Goal: Task Accomplishment & Management: Use online tool/utility

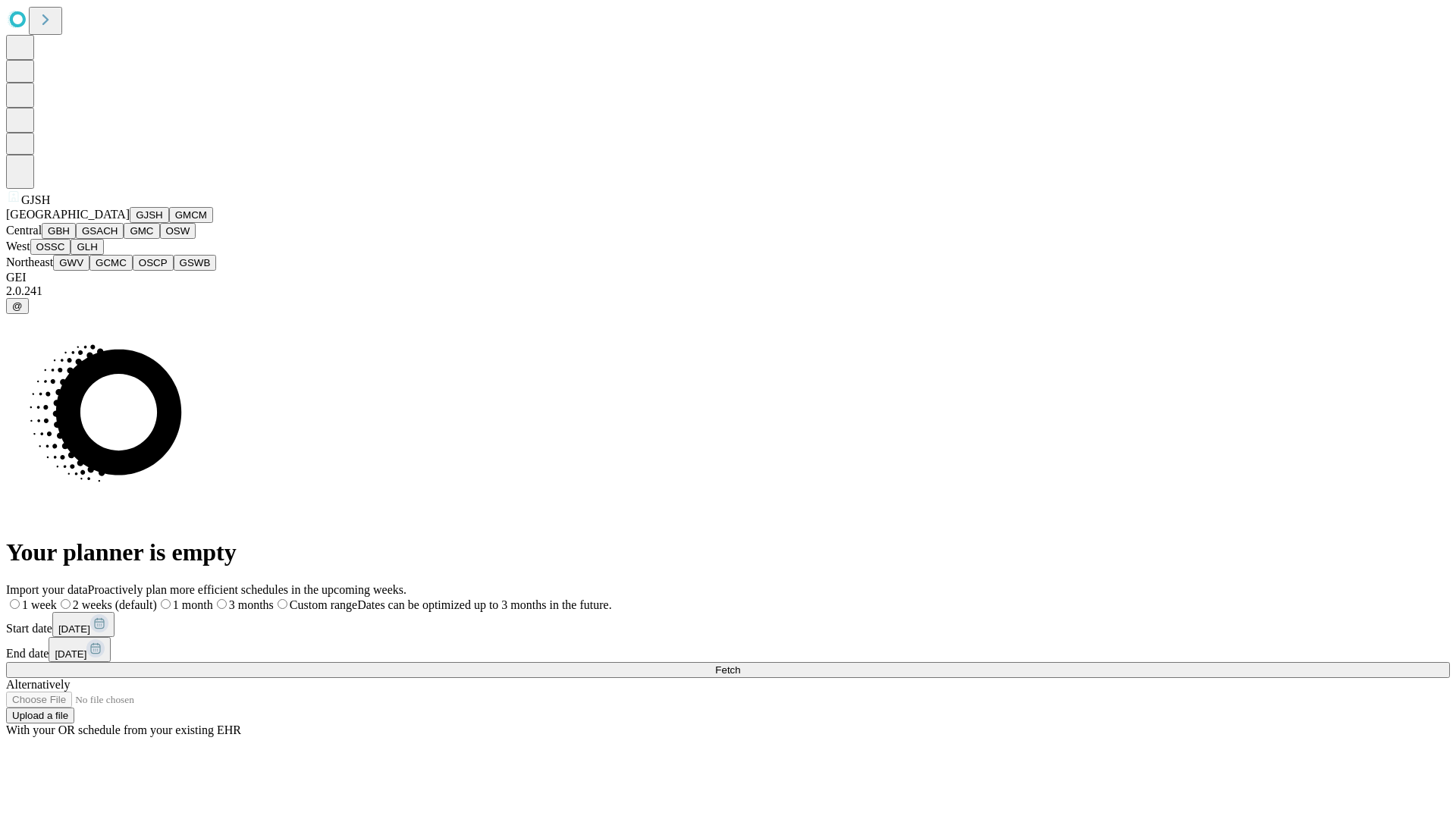
click at [130, 223] on button "GJSH" at bounding box center [149, 215] width 39 height 16
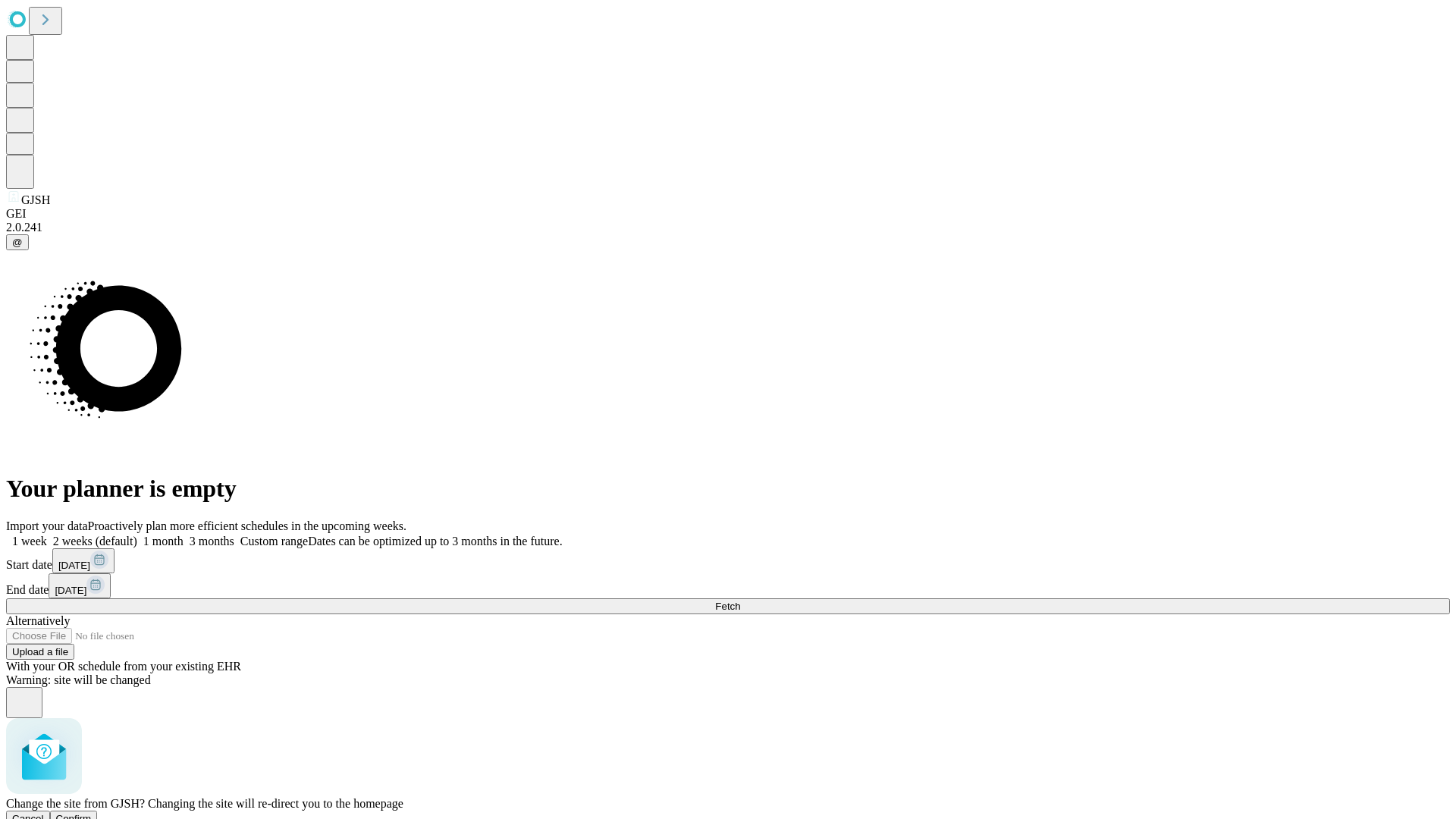
click at [92, 813] on span "Confirm" at bounding box center [73, 818] width 36 height 11
click at [137, 534] on label "2 weeks (default)" at bounding box center [92, 540] width 90 height 13
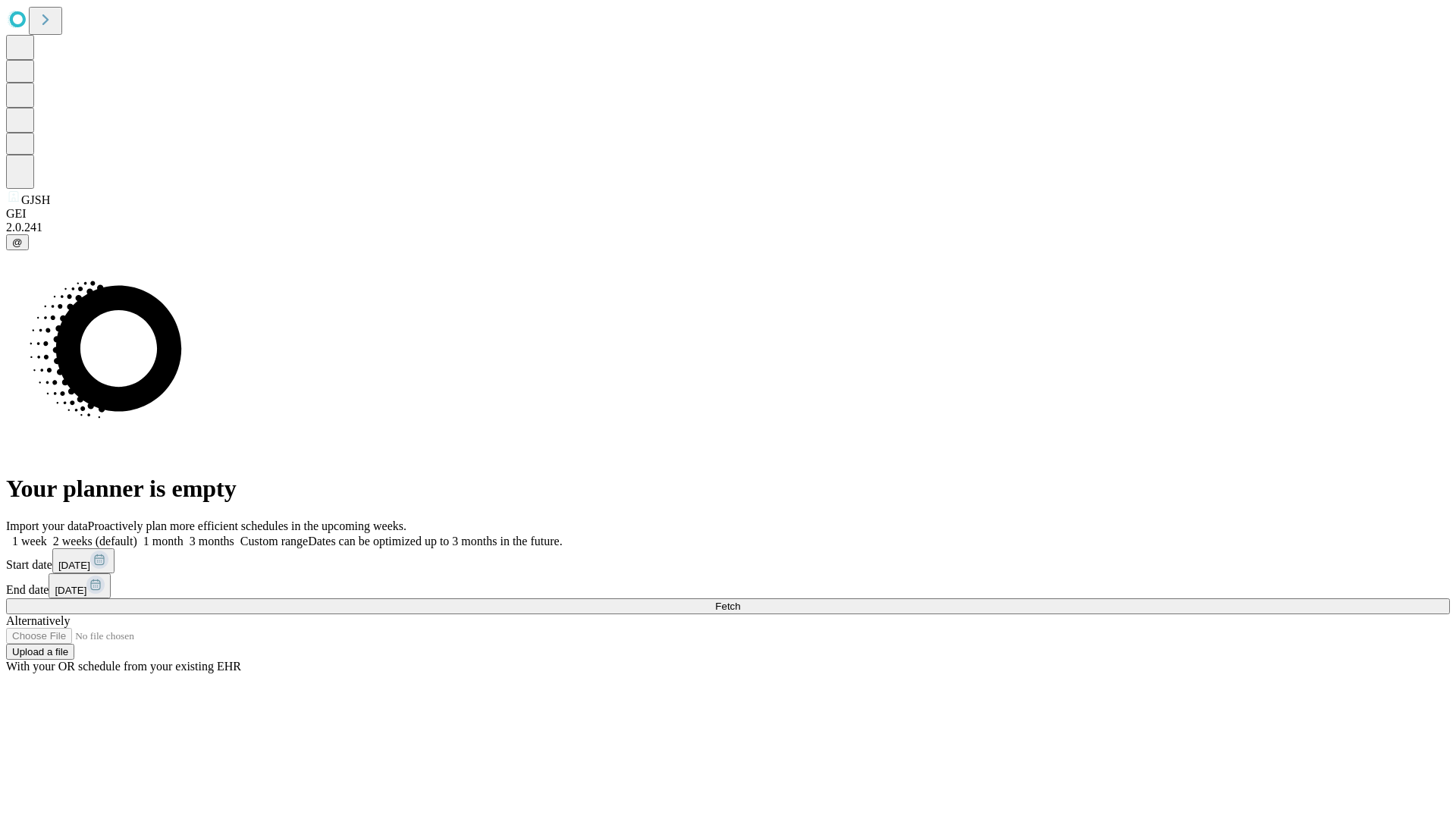
click at [740, 601] on span "Fetch" at bounding box center [727, 606] width 25 height 11
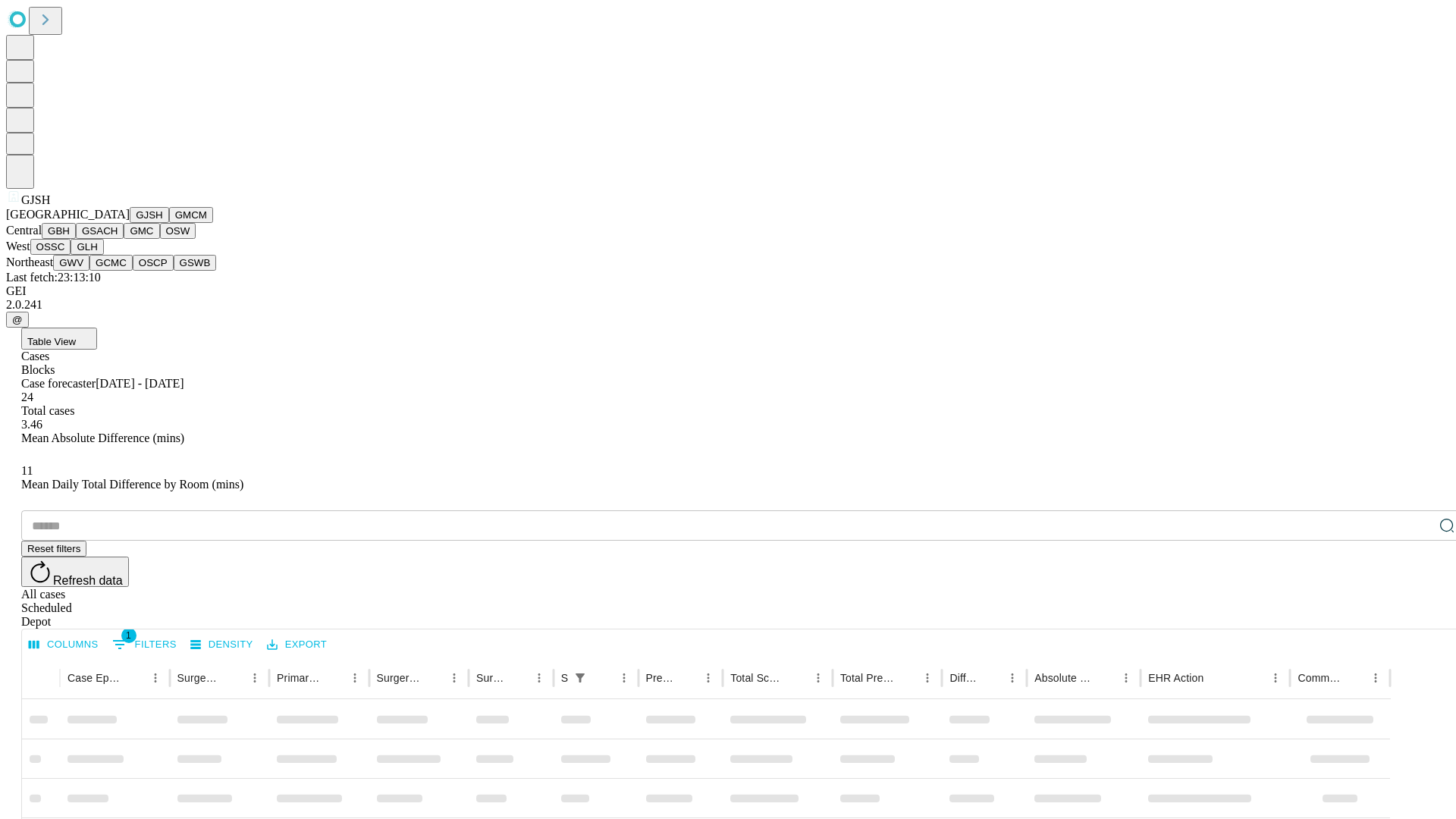
click at [169, 223] on button "GMCM" at bounding box center [191, 215] width 44 height 16
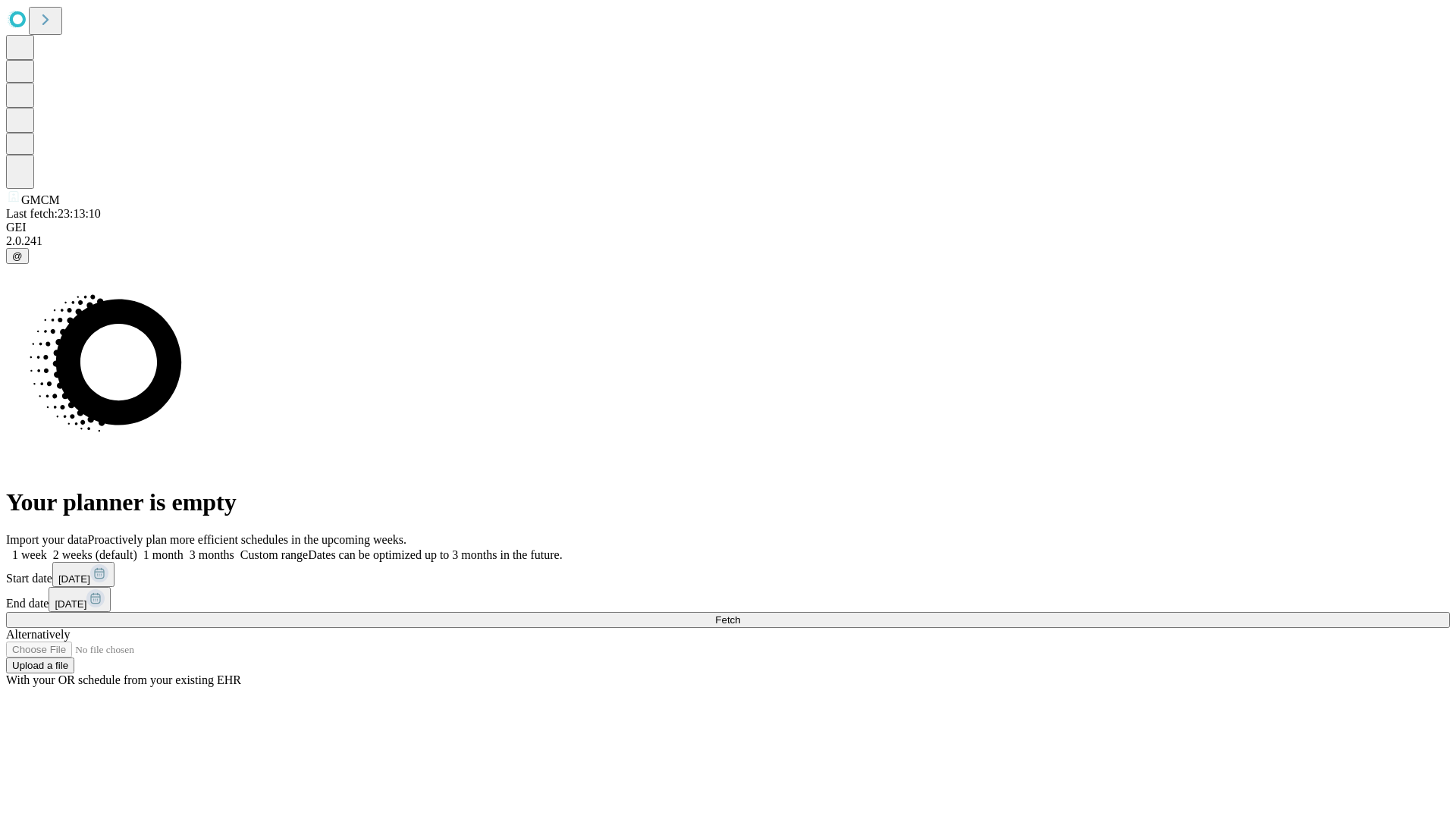
click at [137, 548] on label "2 weeks (default)" at bounding box center [92, 554] width 90 height 13
click at [740, 614] on span "Fetch" at bounding box center [727, 619] width 25 height 11
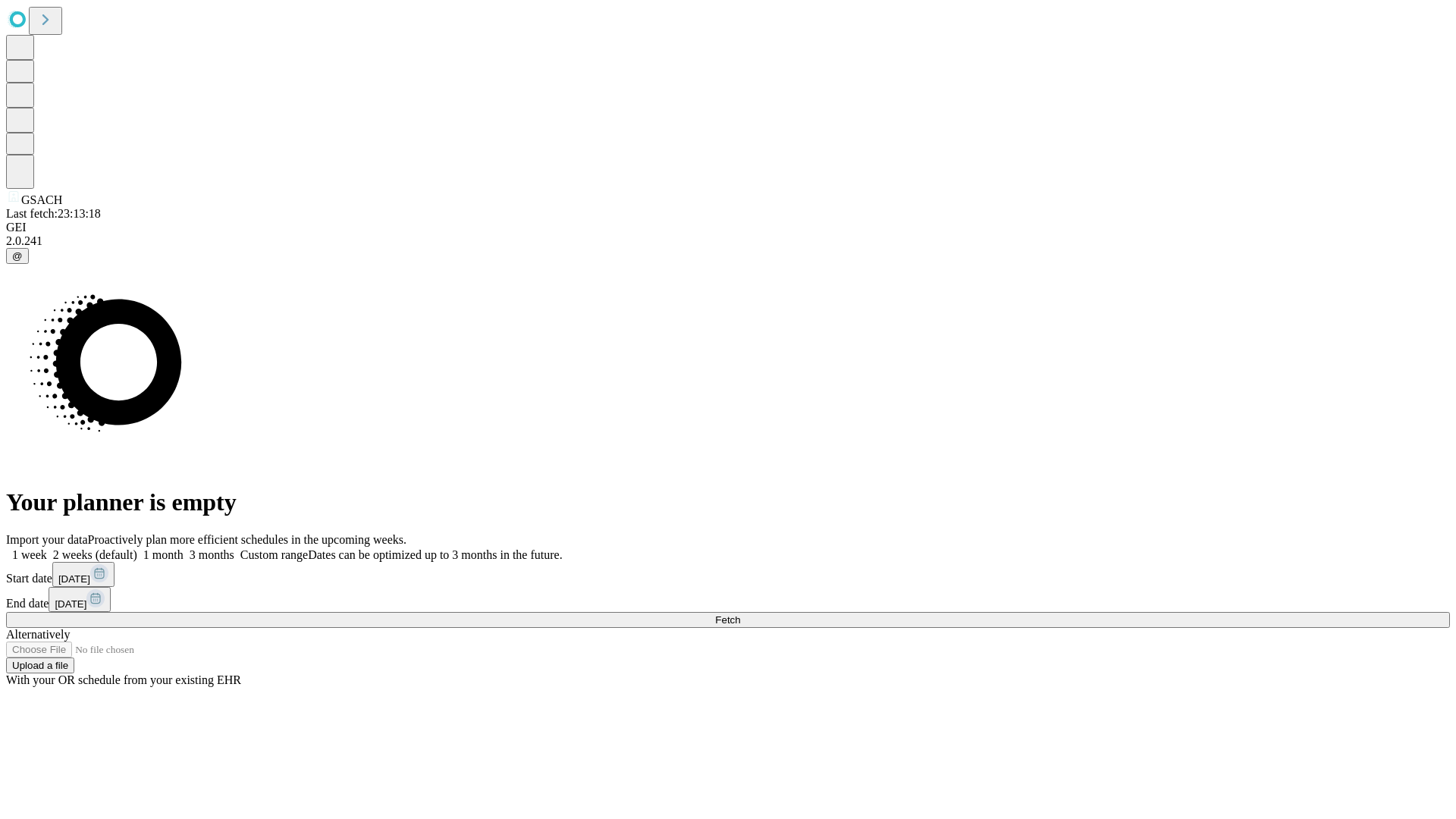
click at [740, 614] on span "Fetch" at bounding box center [727, 619] width 25 height 11
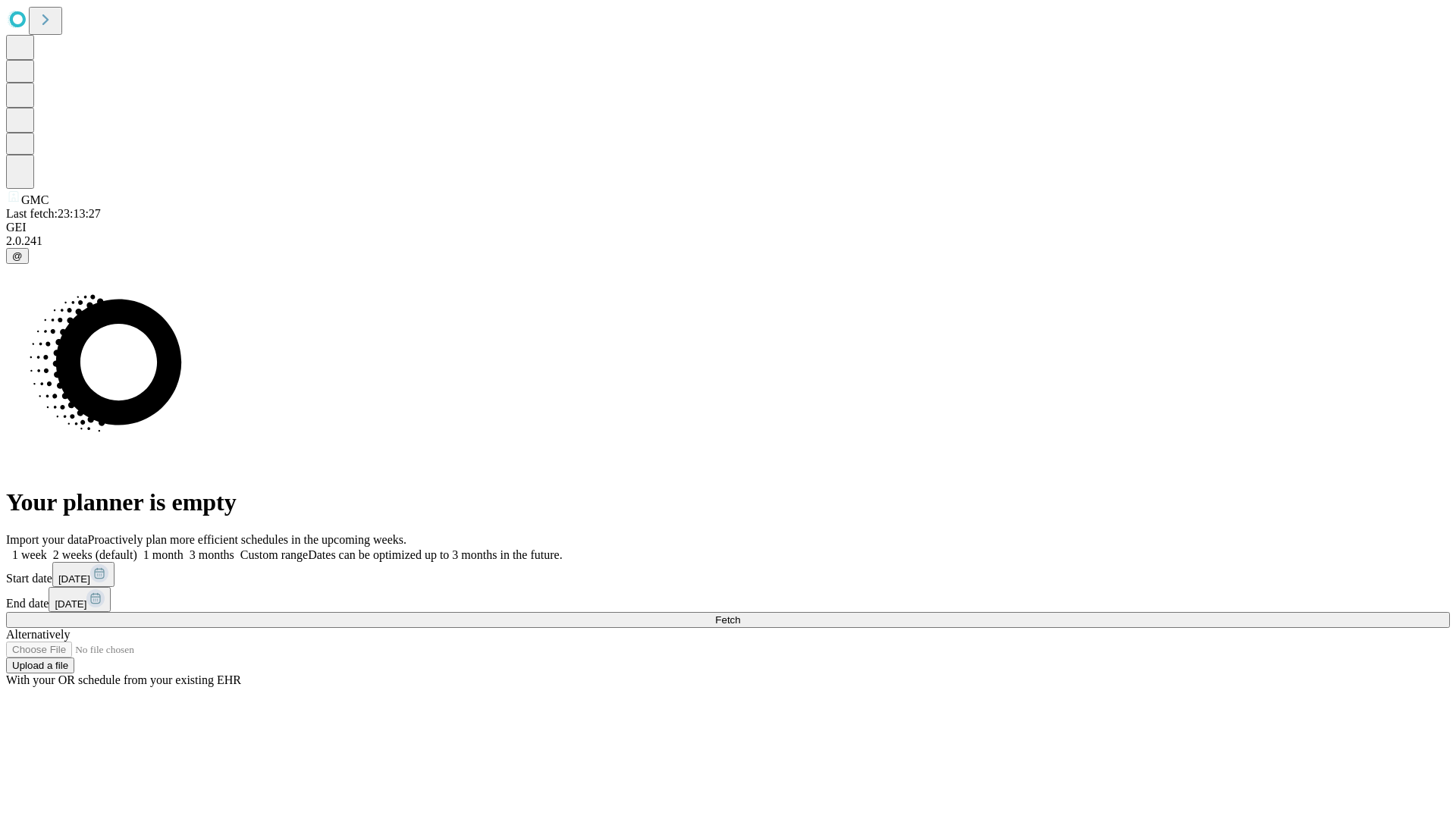
click at [137, 548] on label "2 weeks (default)" at bounding box center [92, 554] width 90 height 13
click at [740, 614] on span "Fetch" at bounding box center [727, 619] width 25 height 11
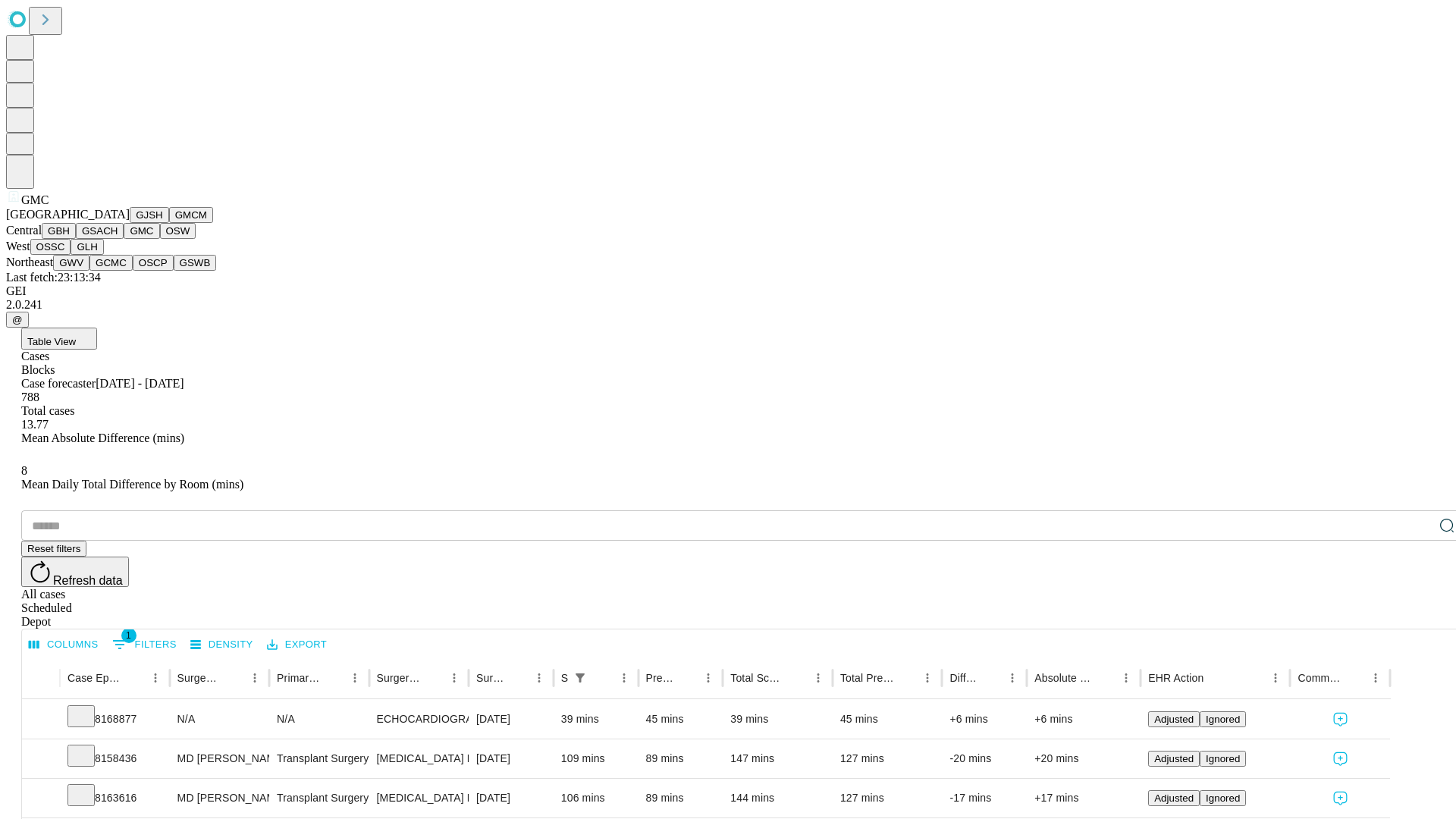
click at [160, 239] on button "OSW" at bounding box center [178, 231] width 37 height 16
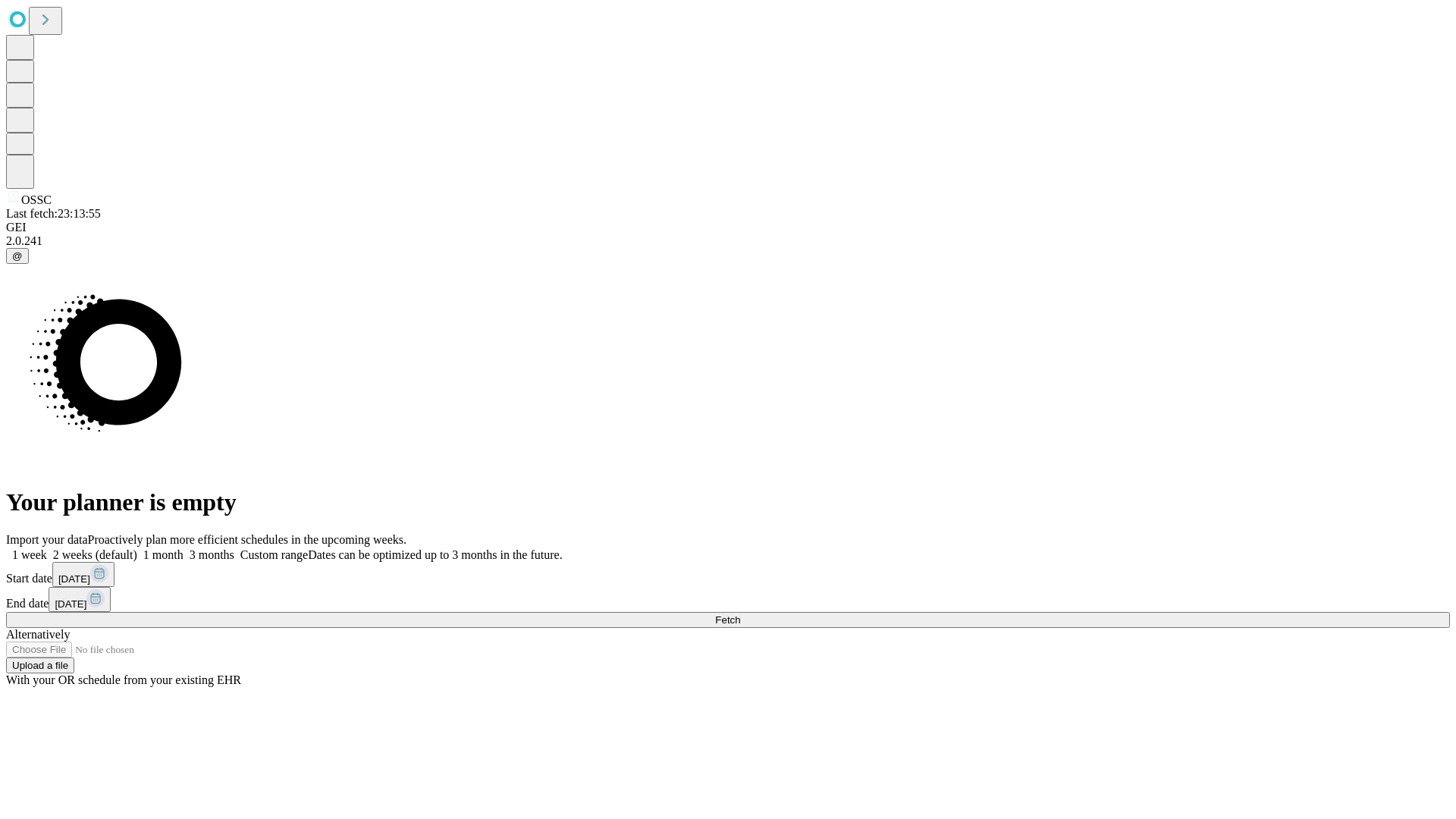
click at [137, 548] on label "2 weeks (default)" at bounding box center [92, 554] width 90 height 13
click at [740, 614] on span "Fetch" at bounding box center [727, 619] width 25 height 11
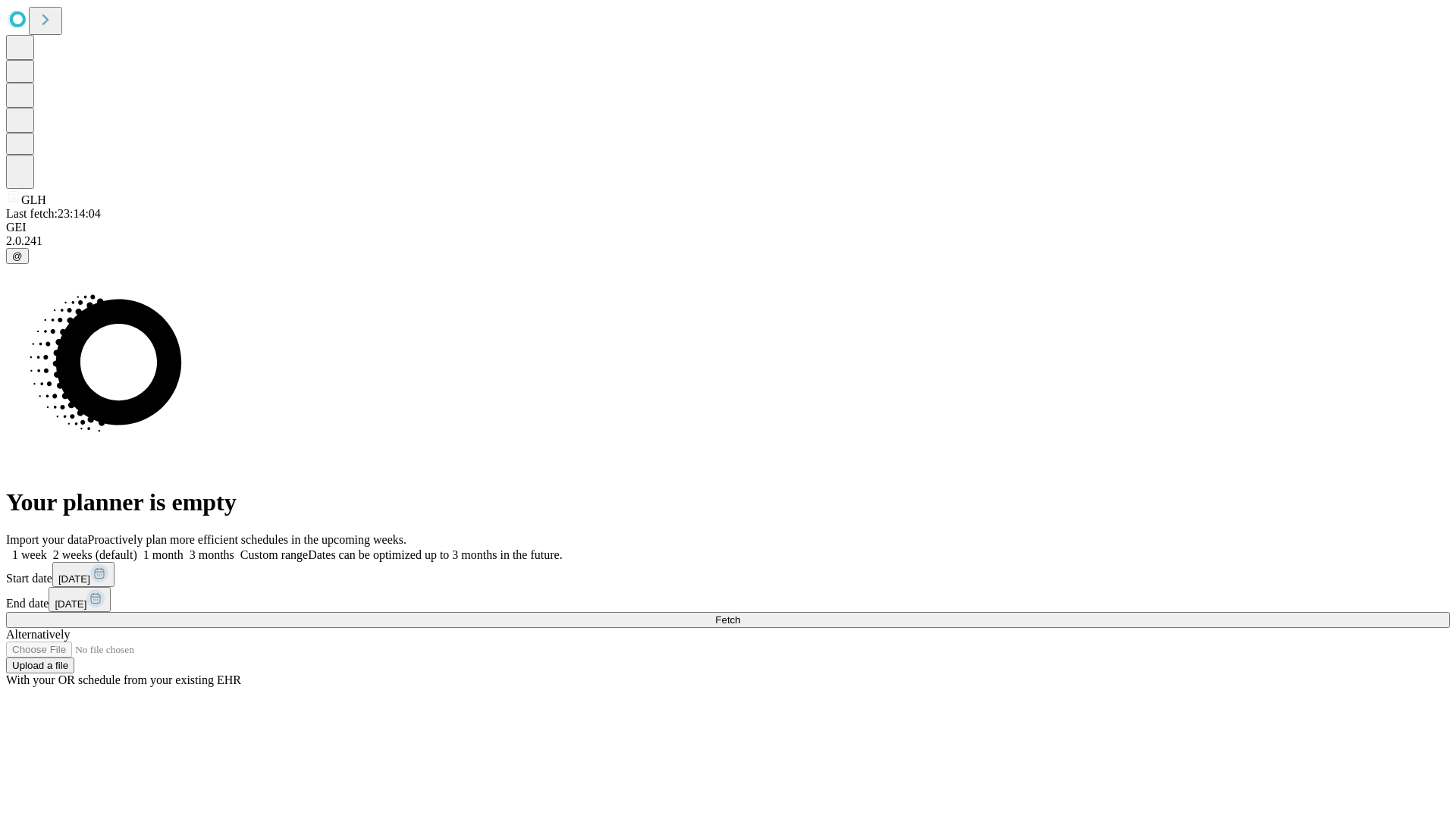
click at [137, 548] on label "2 weeks (default)" at bounding box center [92, 554] width 90 height 13
click at [740, 614] on span "Fetch" at bounding box center [727, 619] width 25 height 11
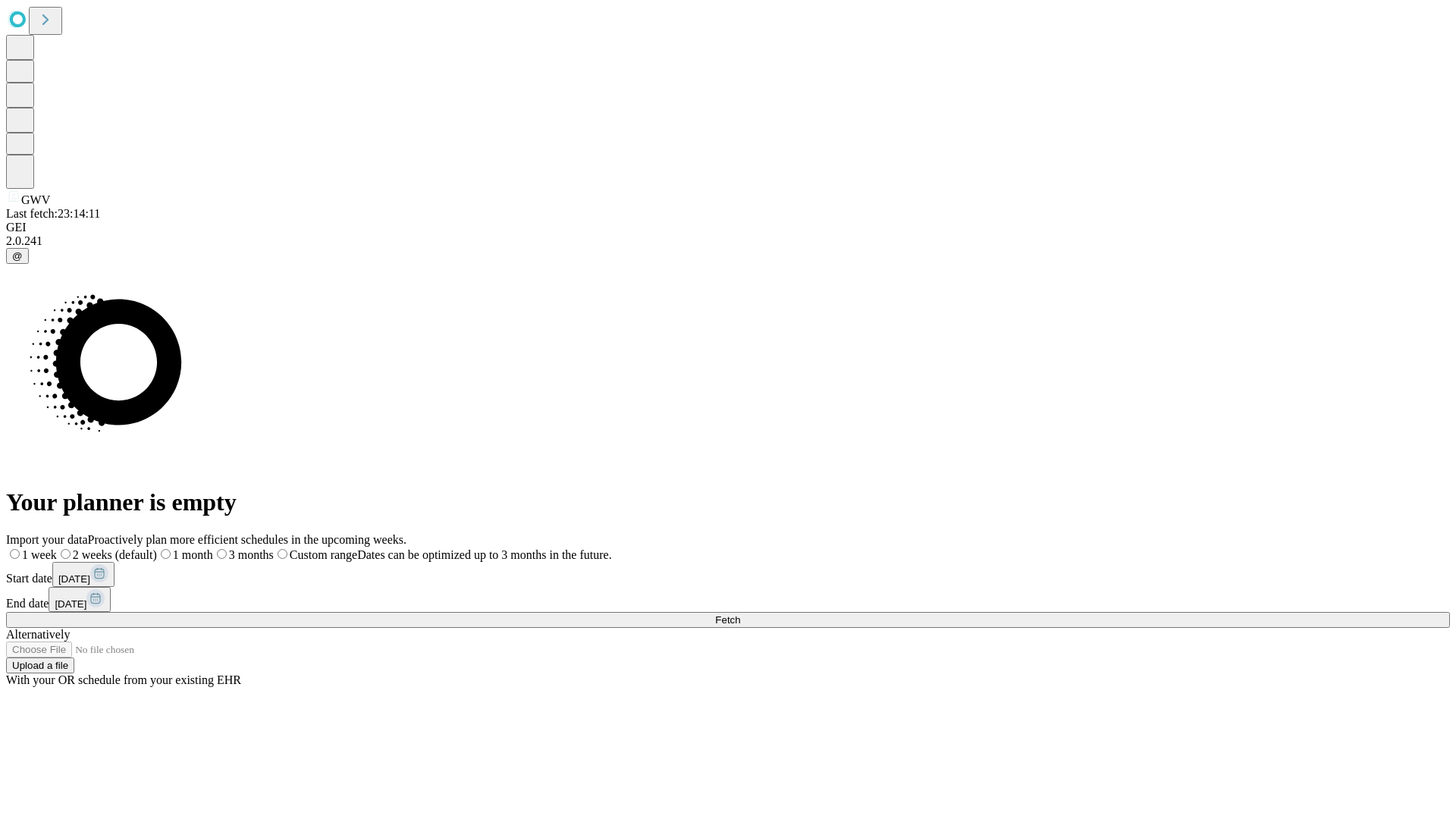
click at [740, 614] on span "Fetch" at bounding box center [727, 619] width 25 height 11
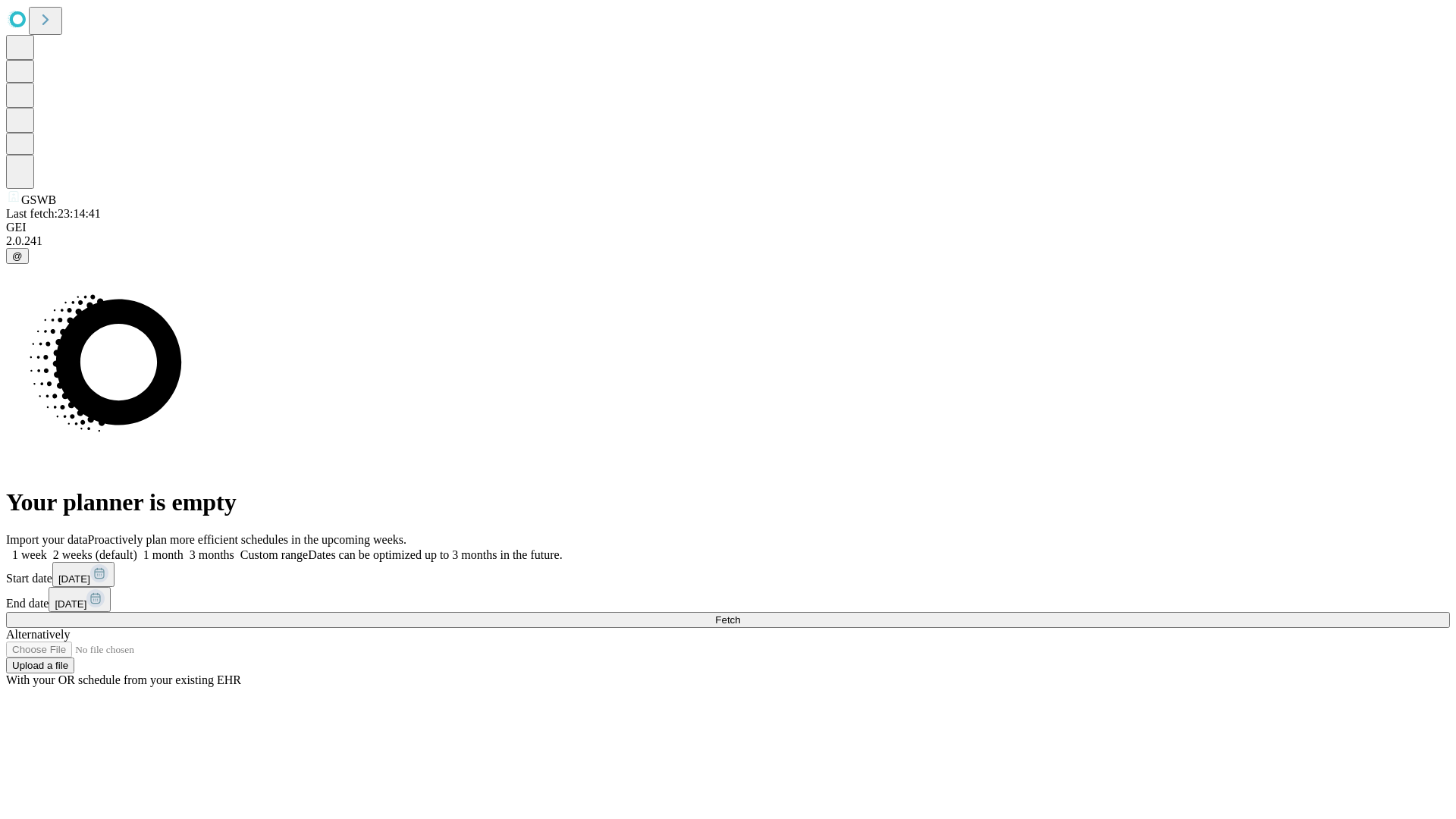
click at [137, 548] on label "2 weeks (default)" at bounding box center [92, 554] width 90 height 13
click at [740, 614] on span "Fetch" at bounding box center [727, 619] width 25 height 11
